Goal: Information Seeking & Learning: Learn about a topic

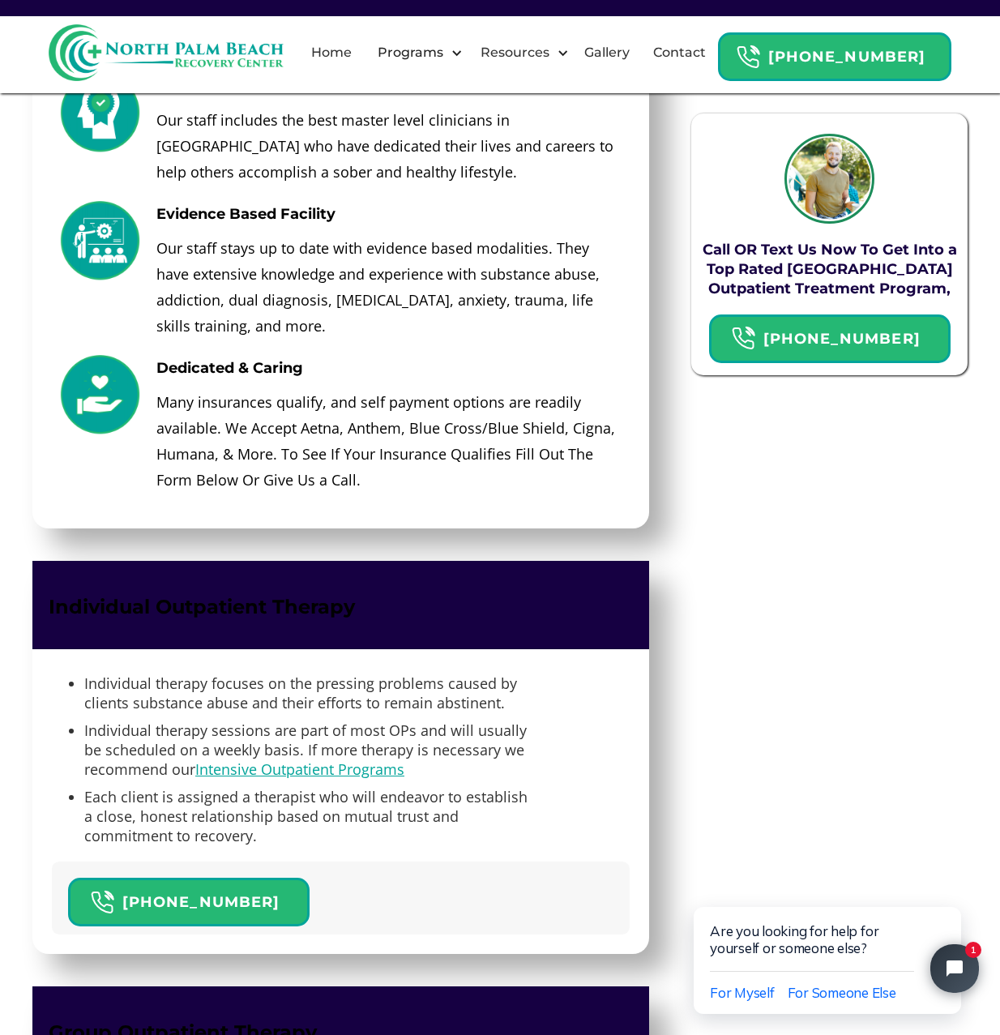
scroll to position [2436, 0]
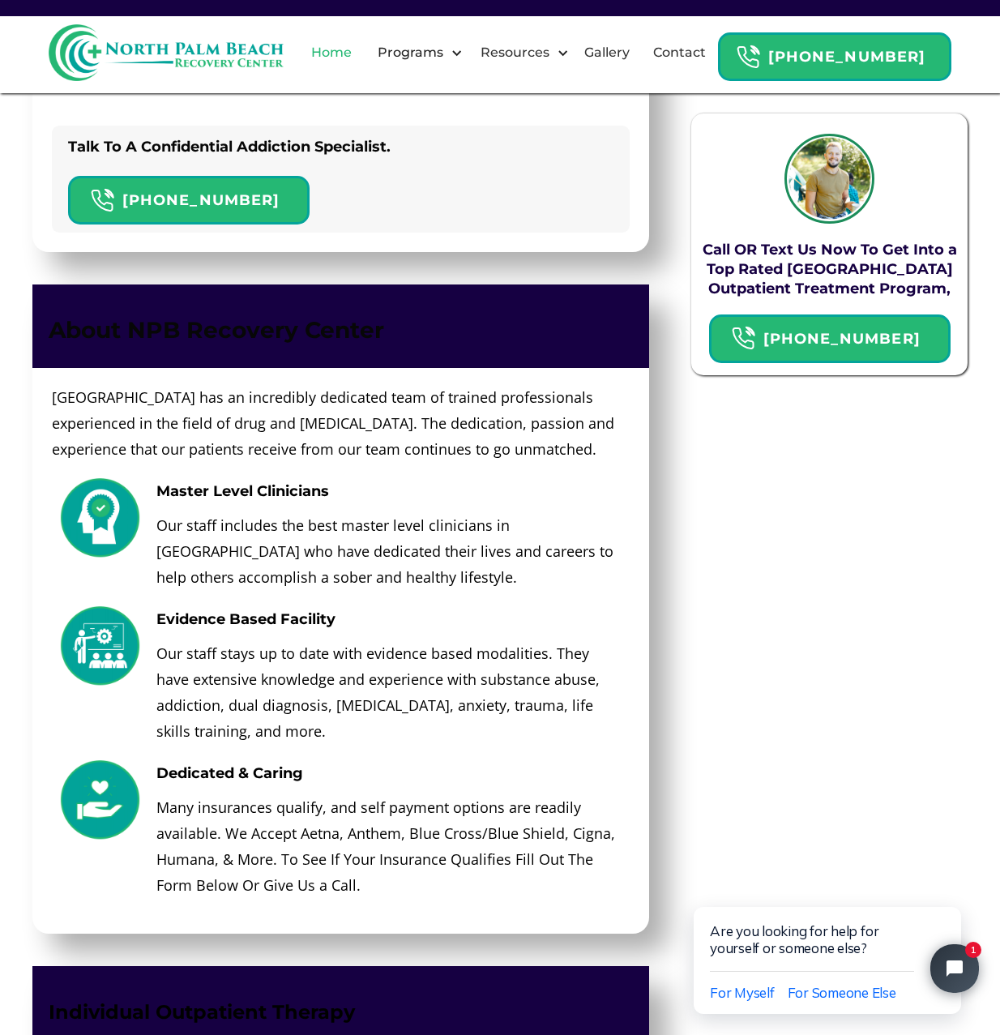
click at [357, 53] on link "Home" at bounding box center [331, 53] width 60 height 52
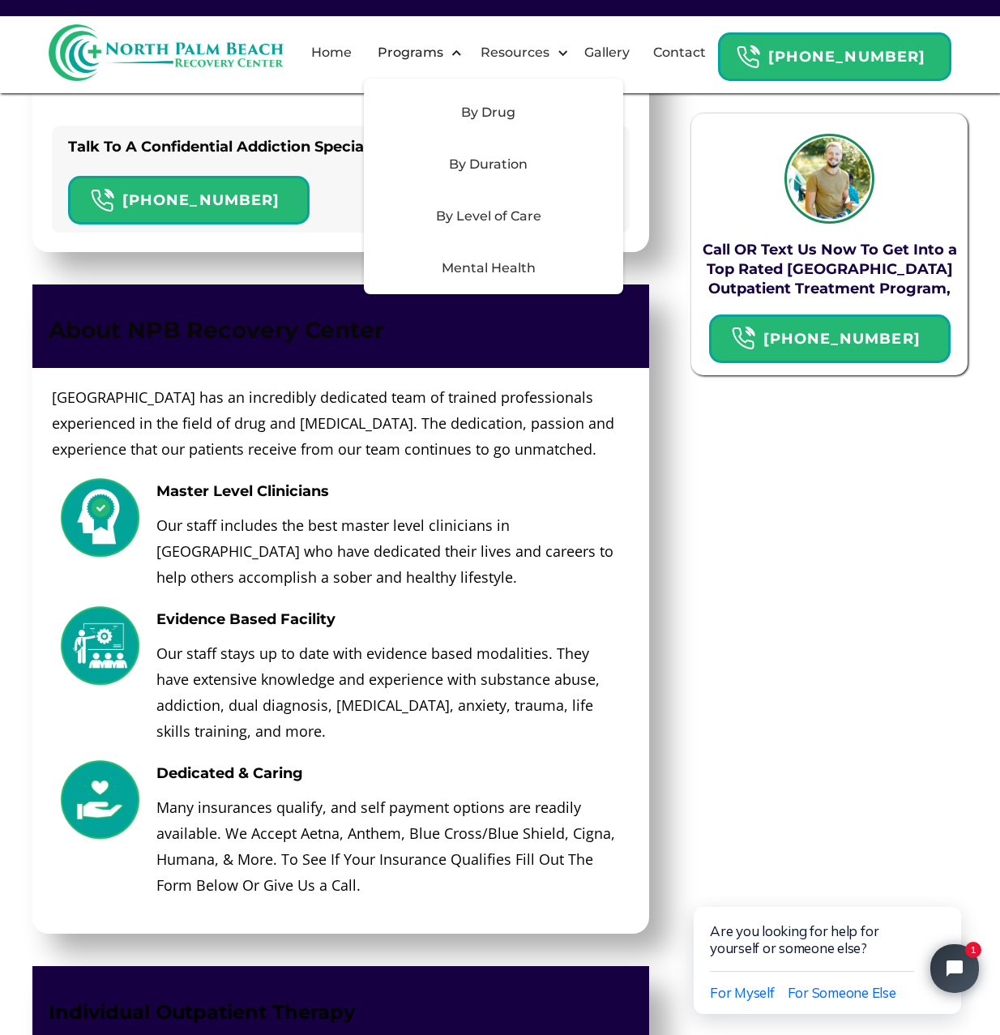
click at [522, 121] on div "By Drug" at bounding box center [489, 112] width 230 height 19
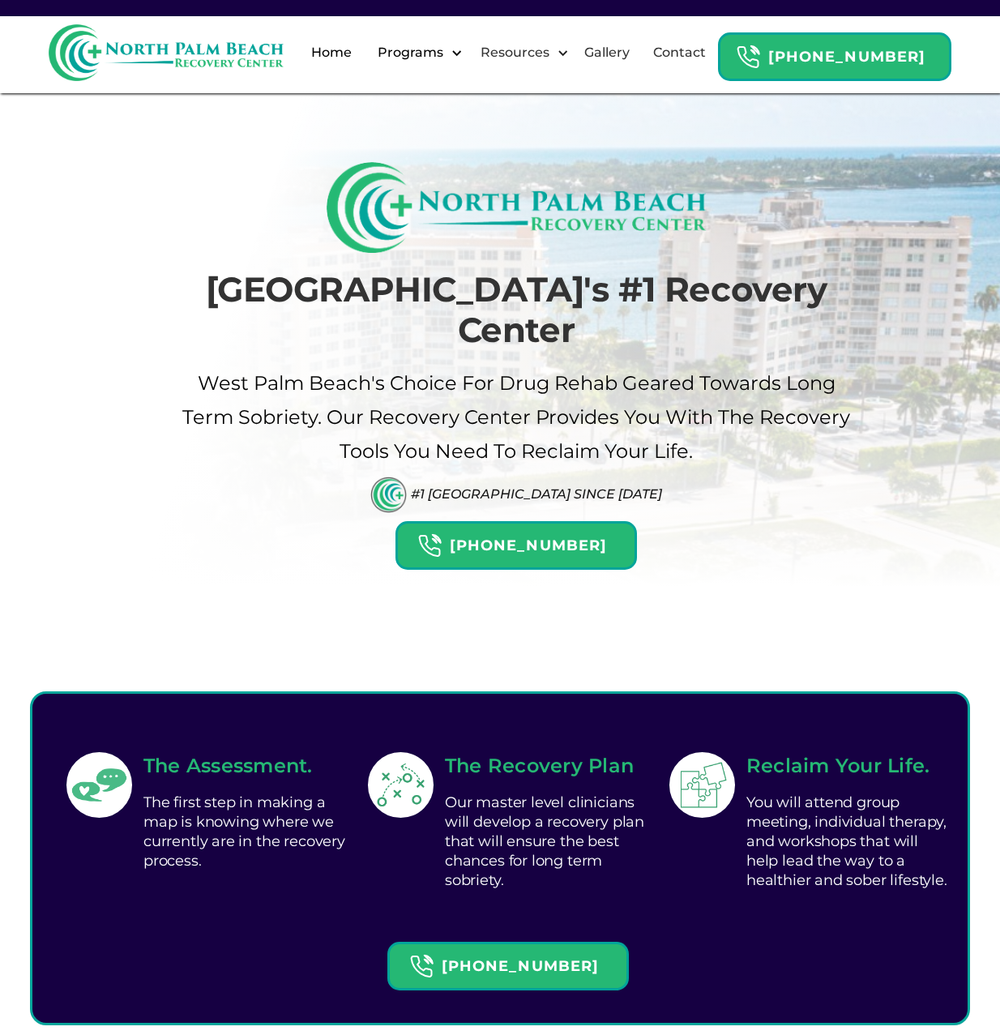
click at [447, 55] on div "Programs" at bounding box center [411, 52] width 74 height 19
click at [463, 49] on div at bounding box center [457, 53] width 12 height 12
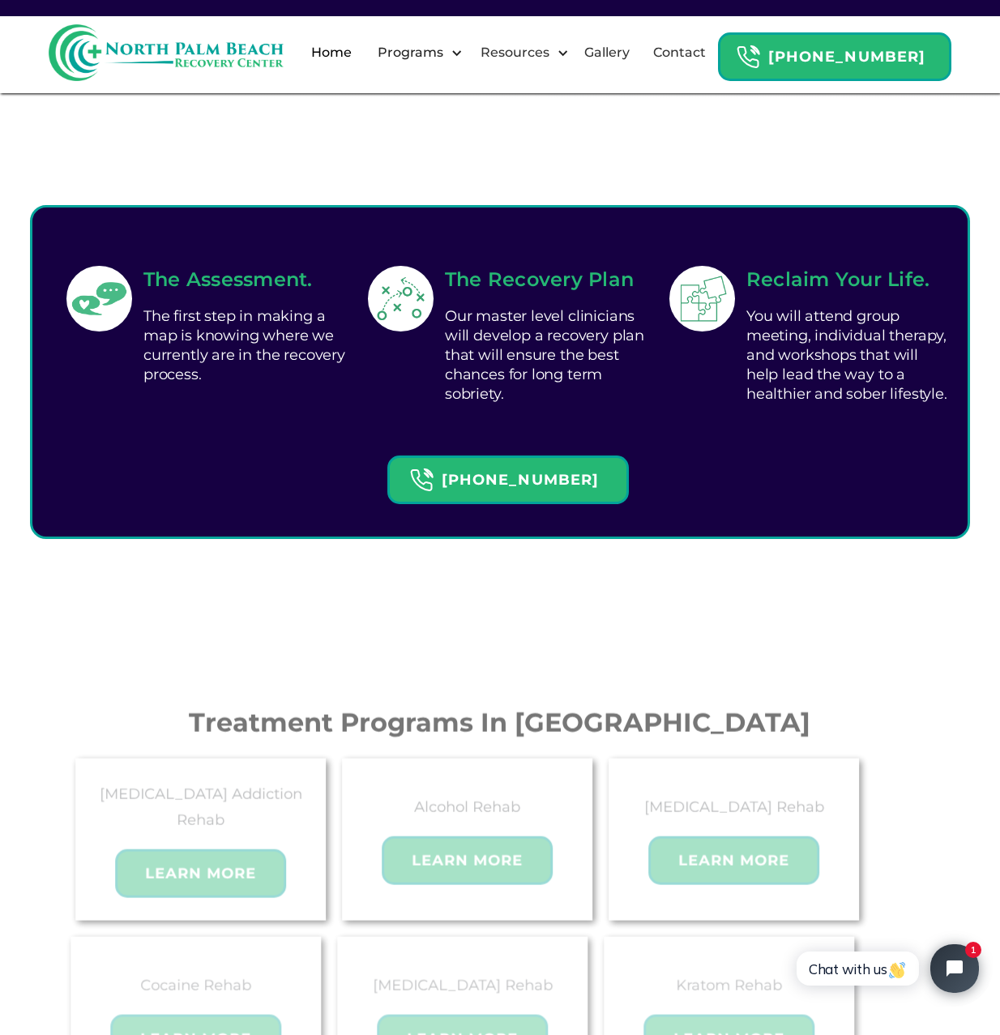
scroll to position [81, 0]
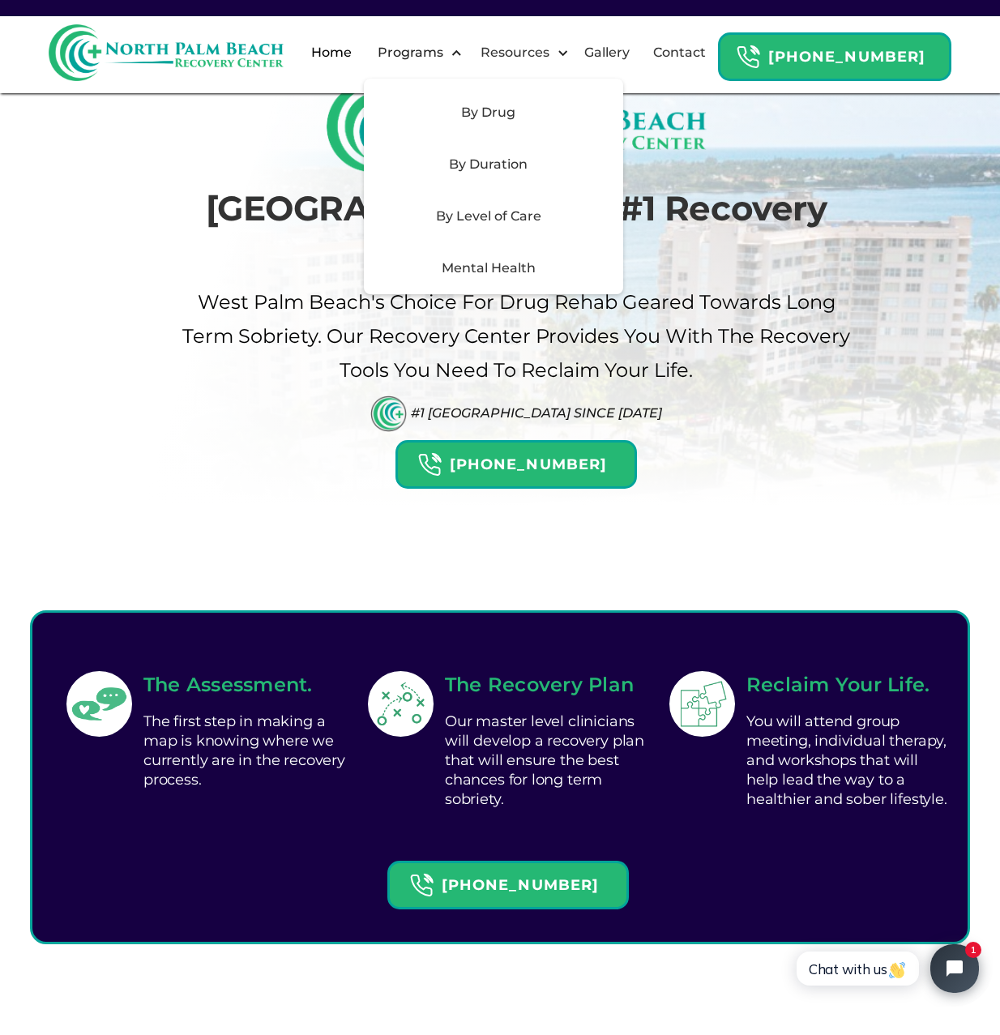
click at [512, 108] on div "By Drug" at bounding box center [489, 112] width 230 height 19
click at [499, 114] on div "By Drug" at bounding box center [489, 112] width 230 height 19
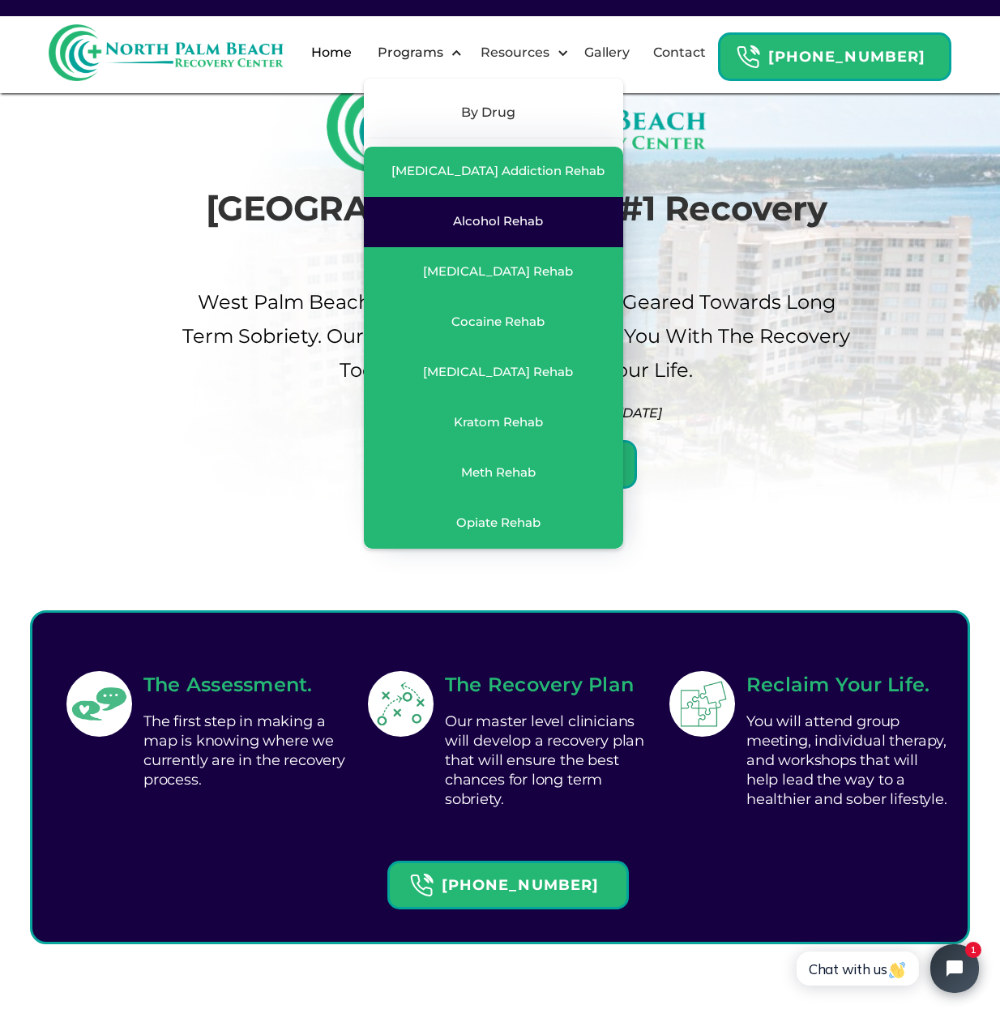
click at [516, 230] on div "Alcohol Rehab" at bounding box center [493, 222] width 227 height 18
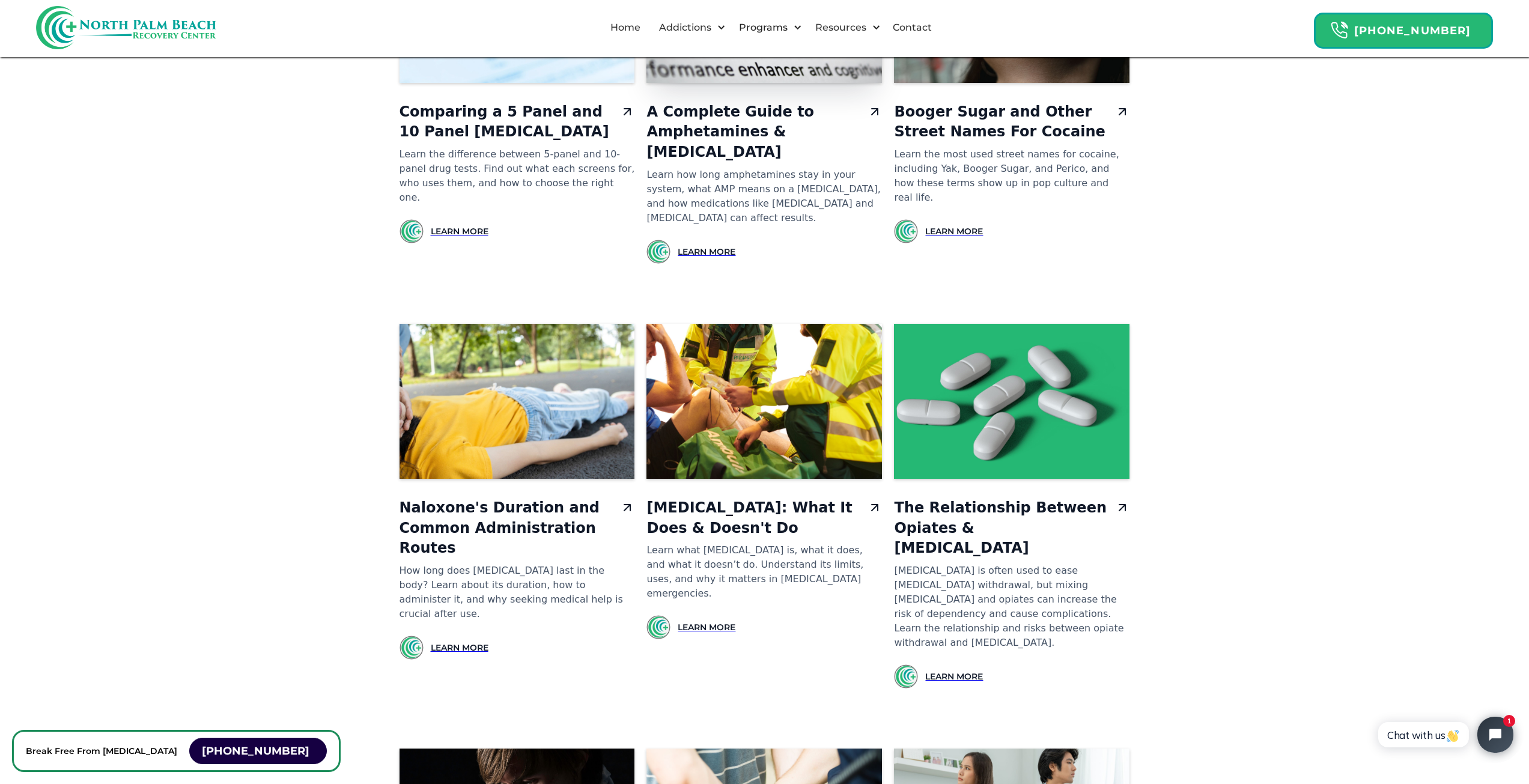
scroll to position [7566, 0]
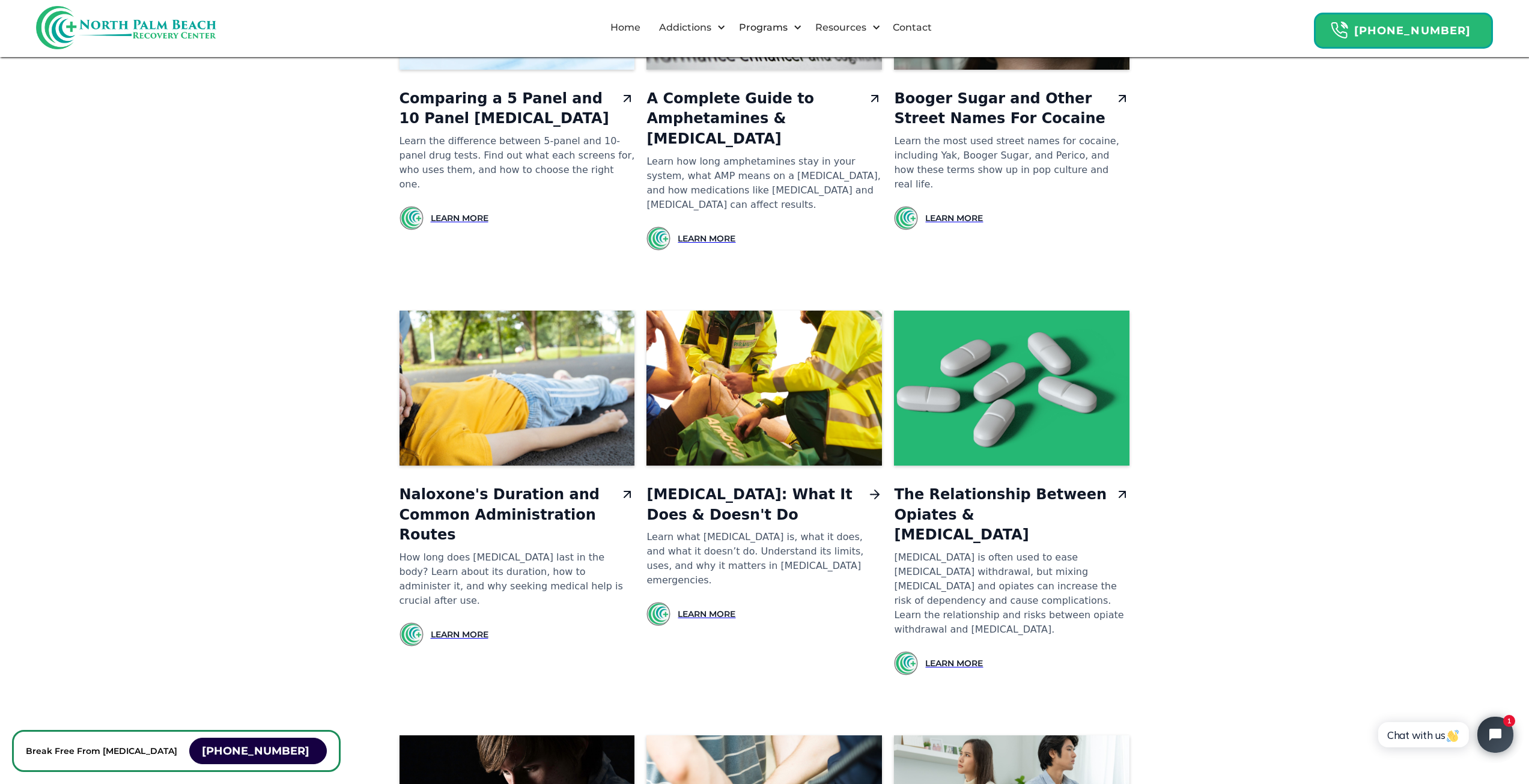
click at [740, 485] on h3 "Narcan: What It Does & Doesn't Do" at bounding box center [754, 505] width 216 height 40
drag, startPoint x: 1181, startPoint y: 388, endPoint x: 1211, endPoint y: 314, distance: 79.8
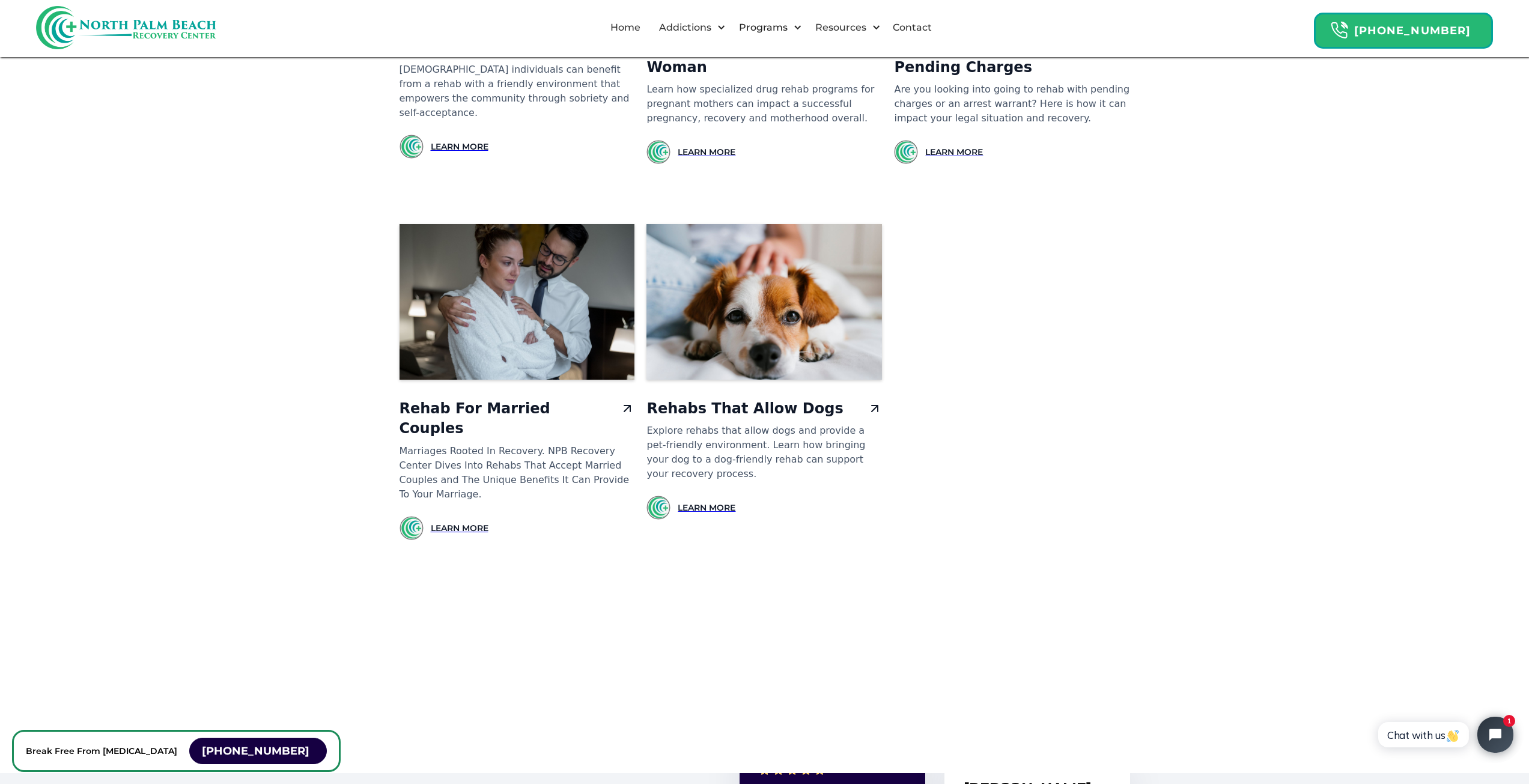
scroll to position [11109, 0]
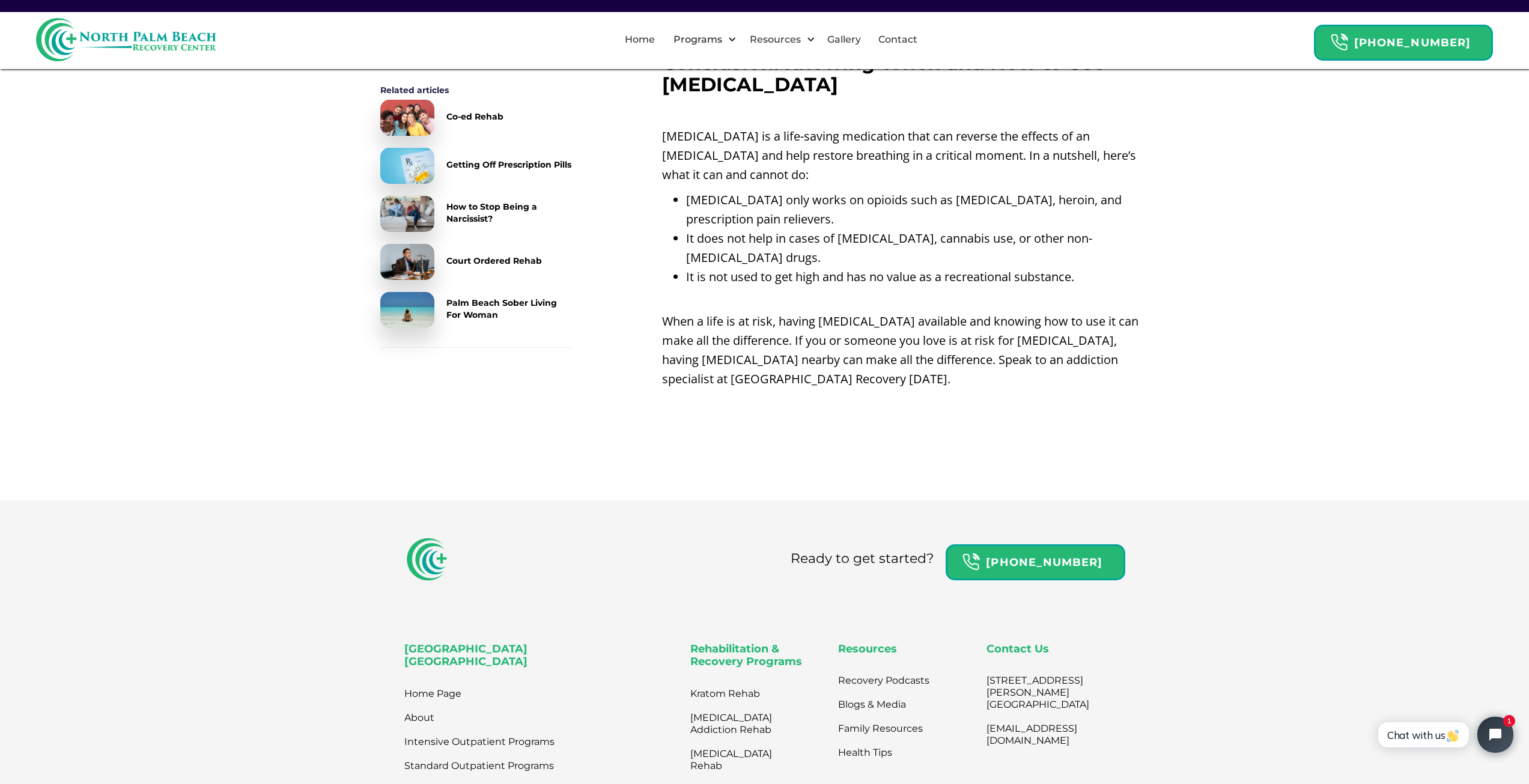
scroll to position [4259, 0]
